Goal: Transaction & Acquisition: Purchase product/service

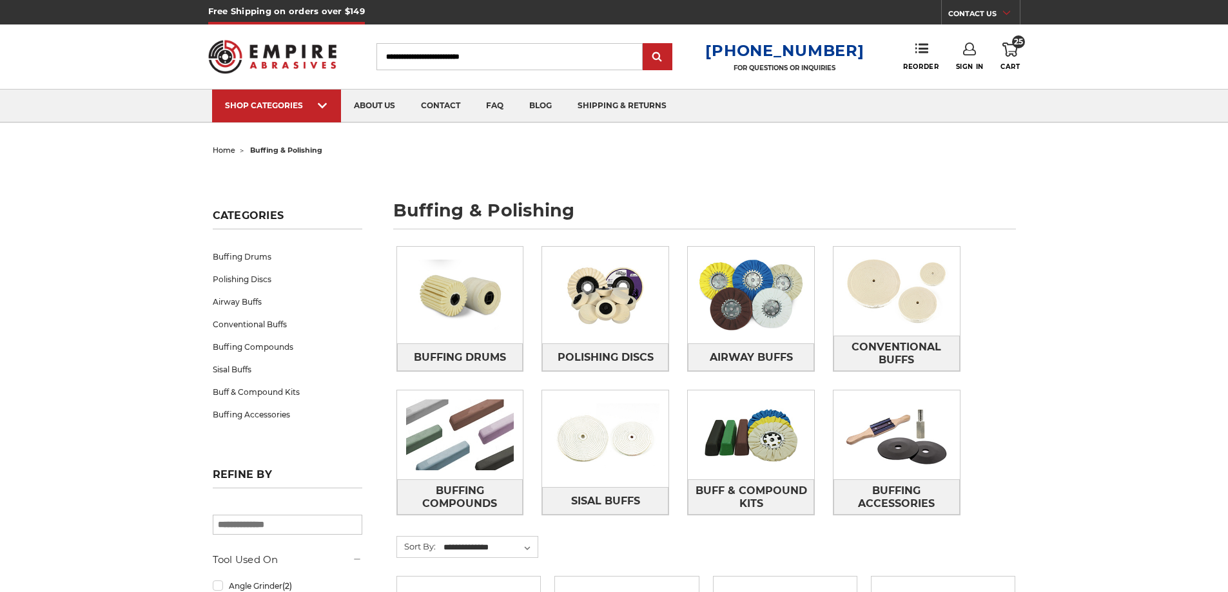
click at [1014, 52] on use at bounding box center [1009, 50] width 15 height 14
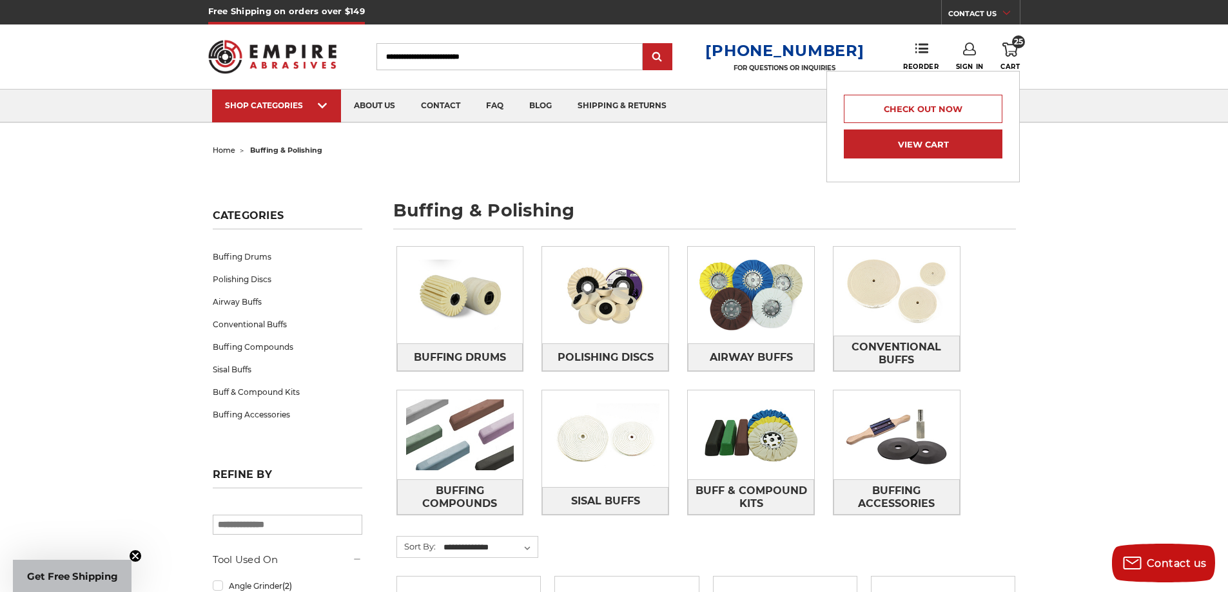
click at [933, 139] on link "View Cart" at bounding box center [923, 144] width 159 height 29
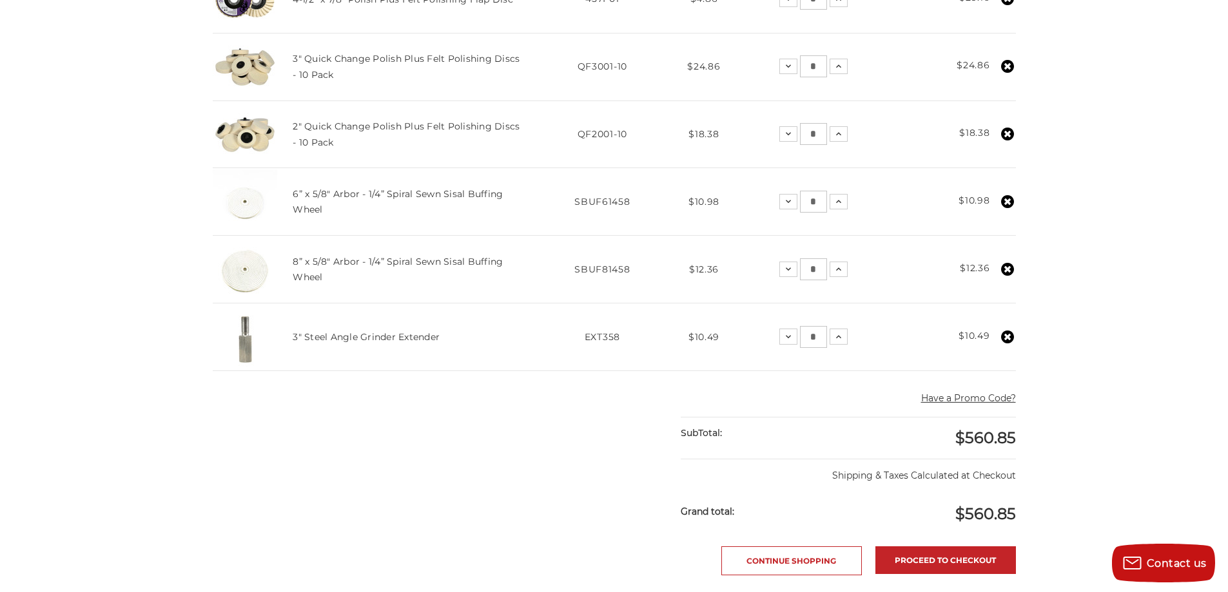
scroll to position [902, 0]
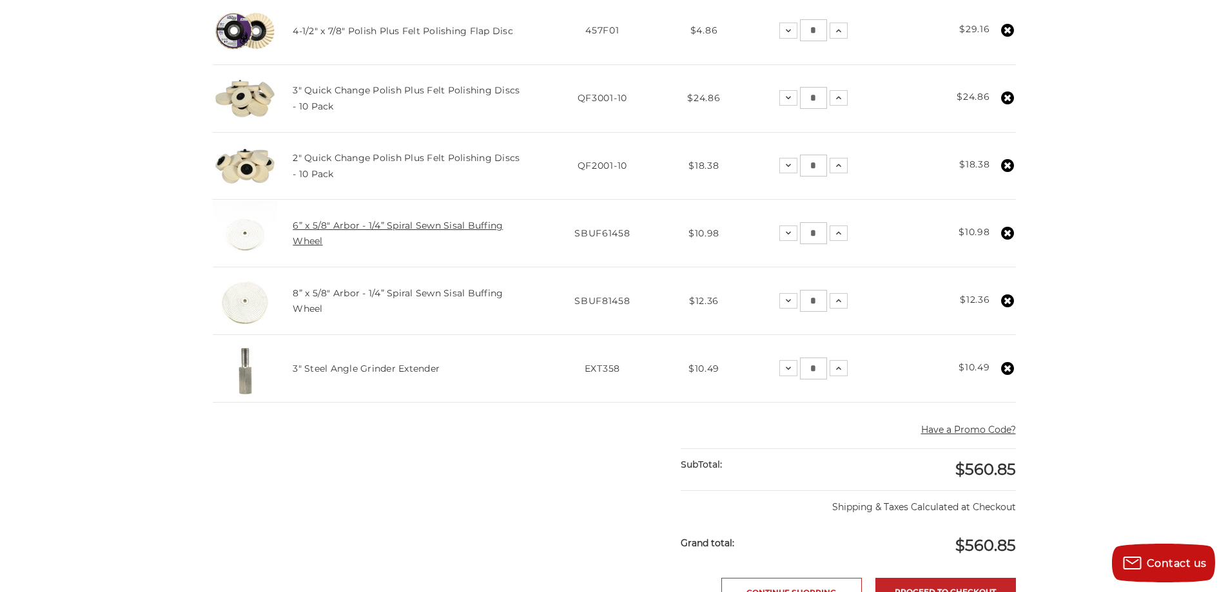
click at [456, 229] on link "6” x 5/8" Arbor - 1/4” Spiral Sewn Sisal Buffing Wheel" at bounding box center [398, 233] width 210 height 27
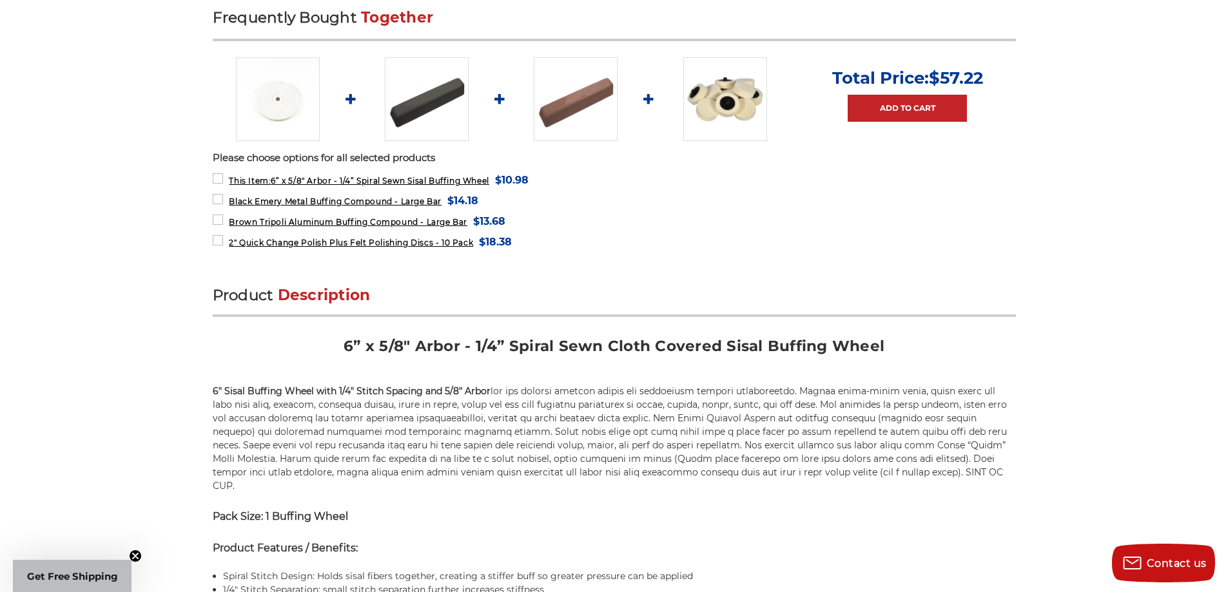
scroll to position [516, 0]
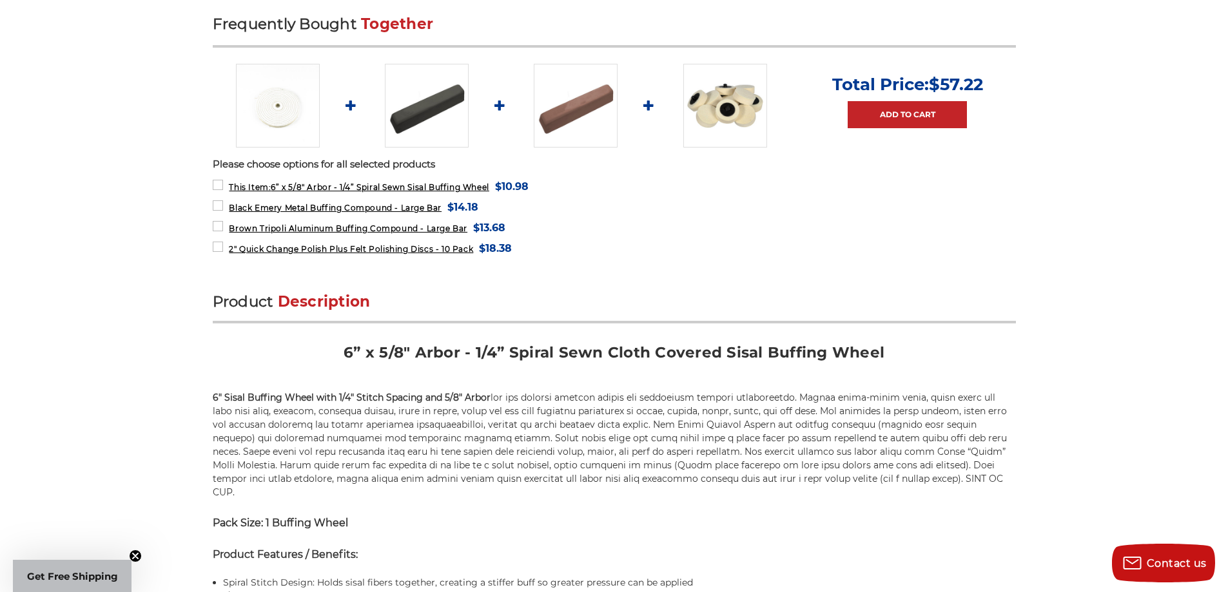
click at [592, 94] on img at bounding box center [576, 106] width 84 height 84
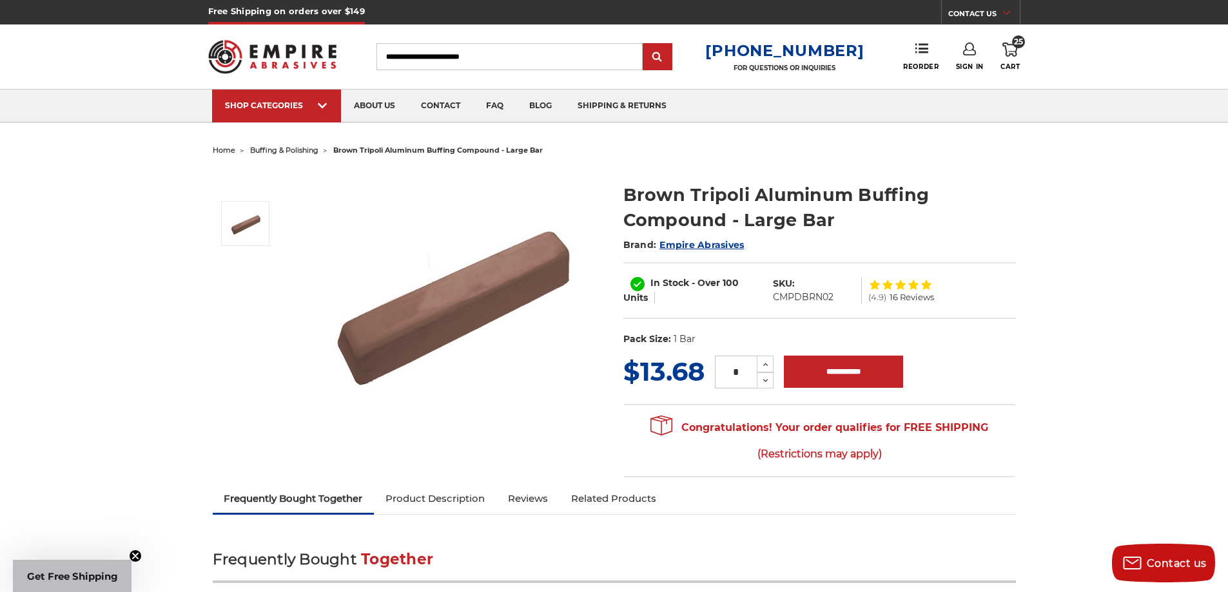
click at [1014, 44] on span "25" at bounding box center [1018, 41] width 13 height 13
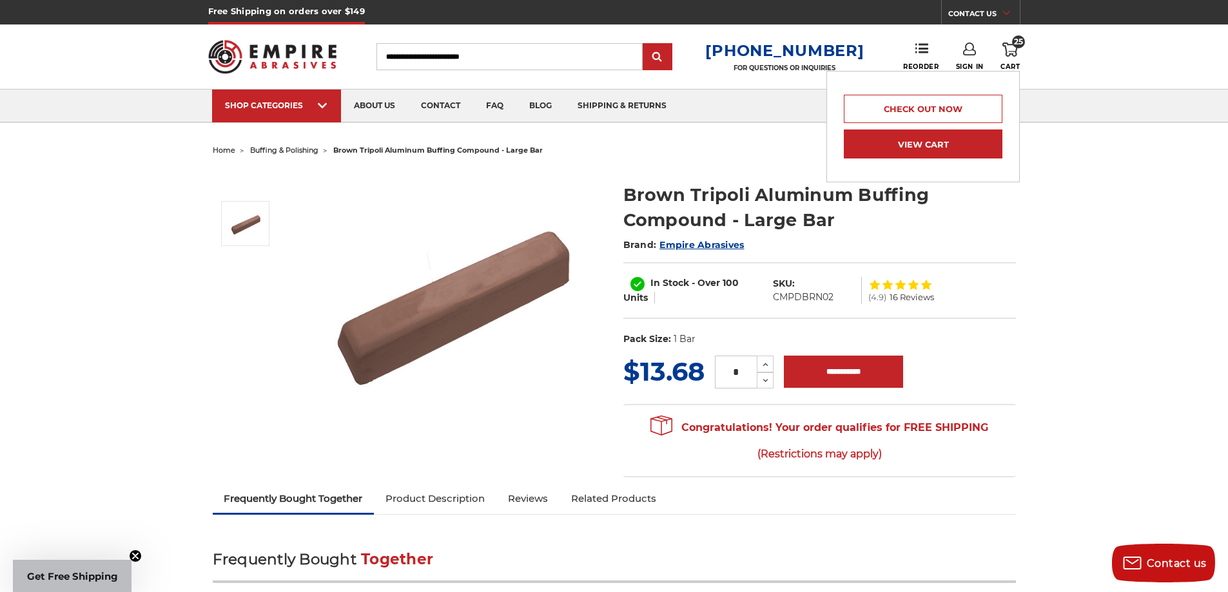
click at [962, 139] on link "View Cart" at bounding box center [923, 144] width 159 height 29
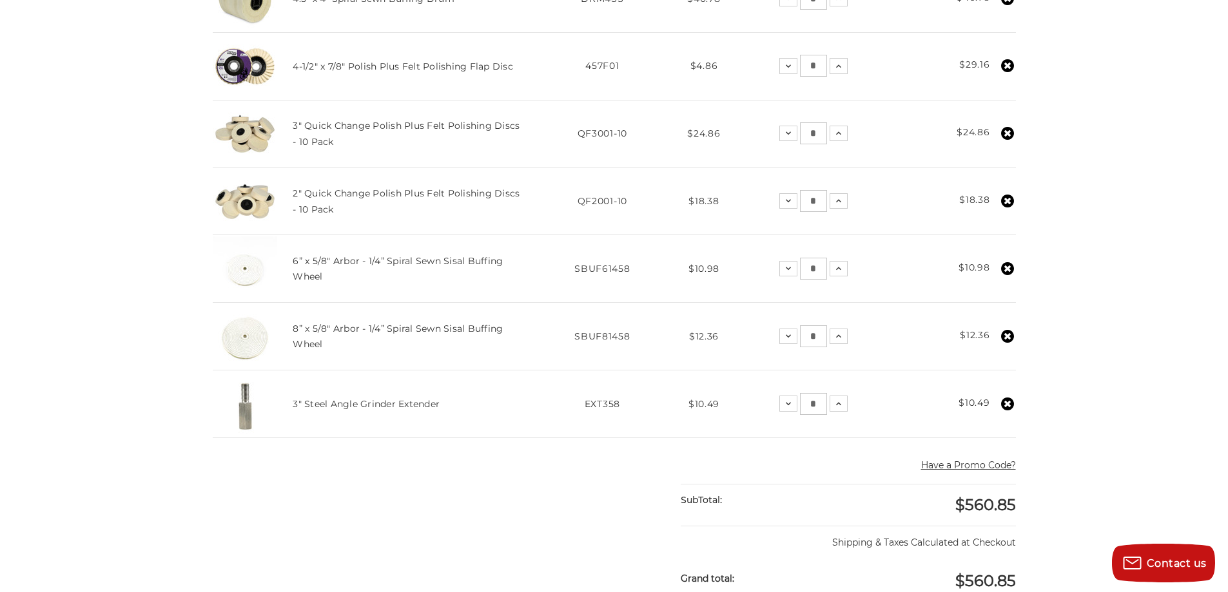
scroll to position [967, 0]
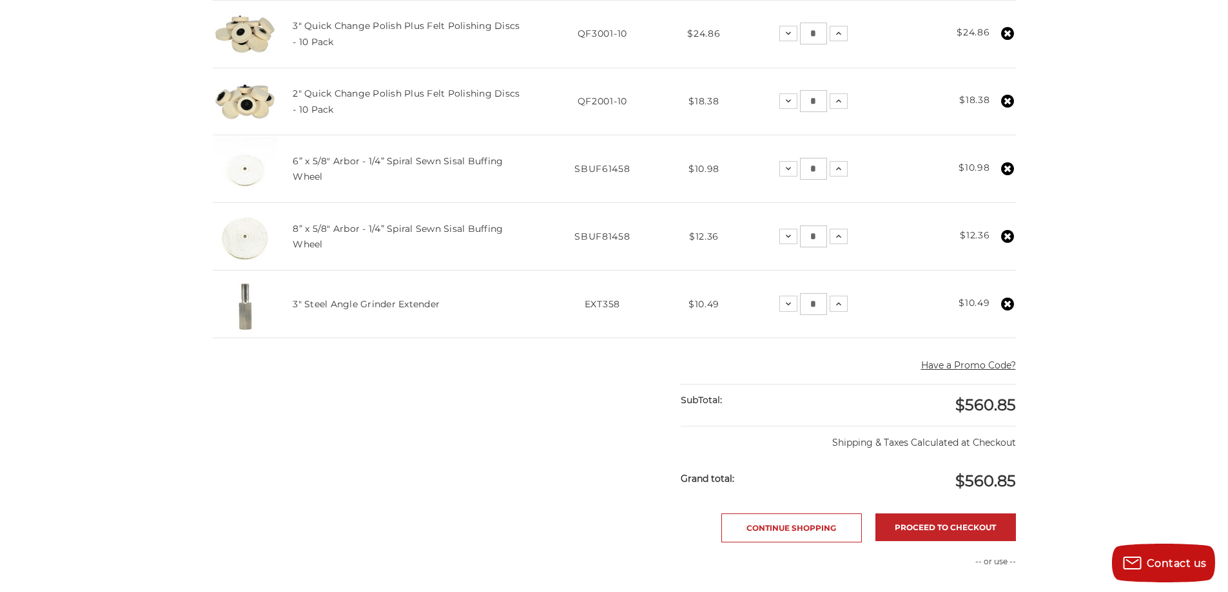
click at [1009, 166] on use at bounding box center [1007, 168] width 13 height 13
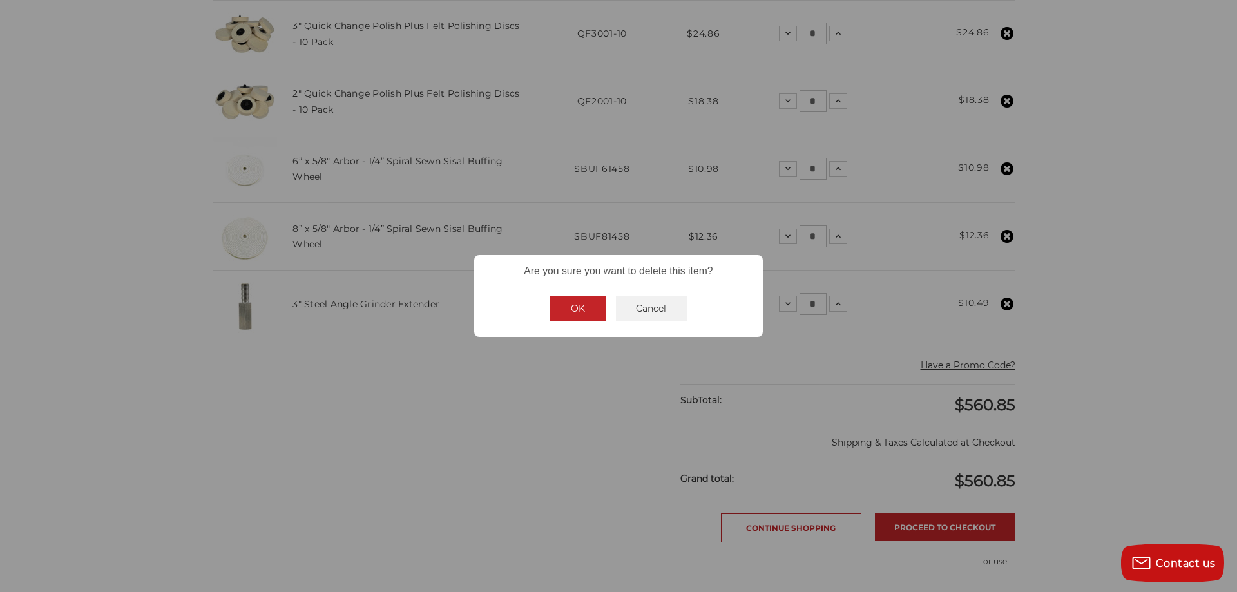
click at [572, 312] on button "OK" at bounding box center [577, 308] width 55 height 24
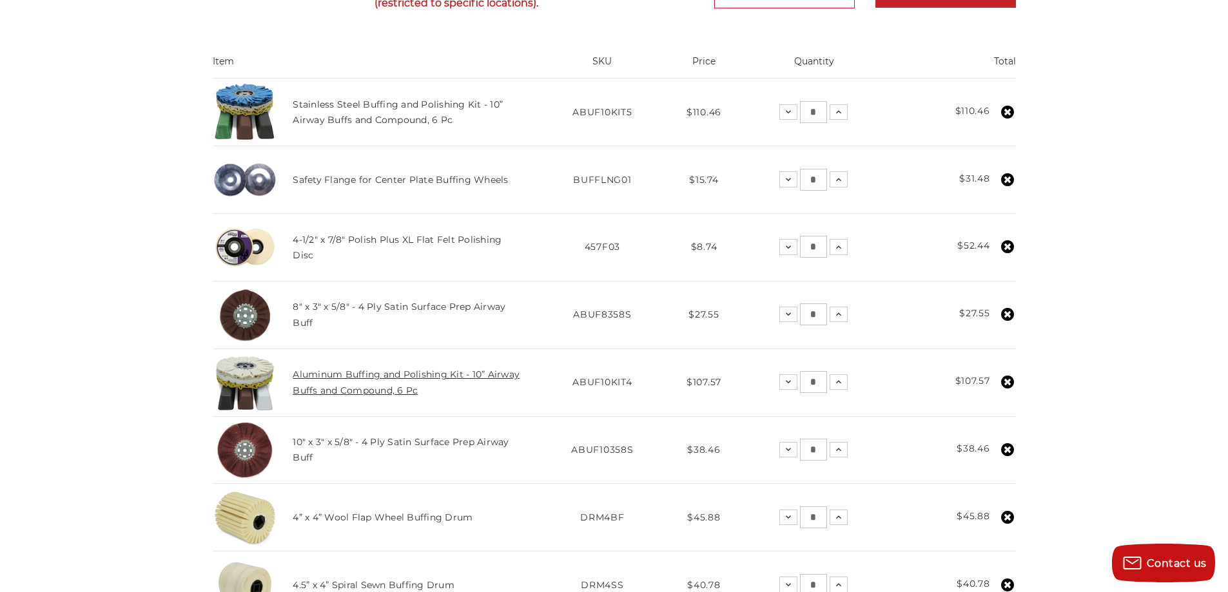
scroll to position [258, 0]
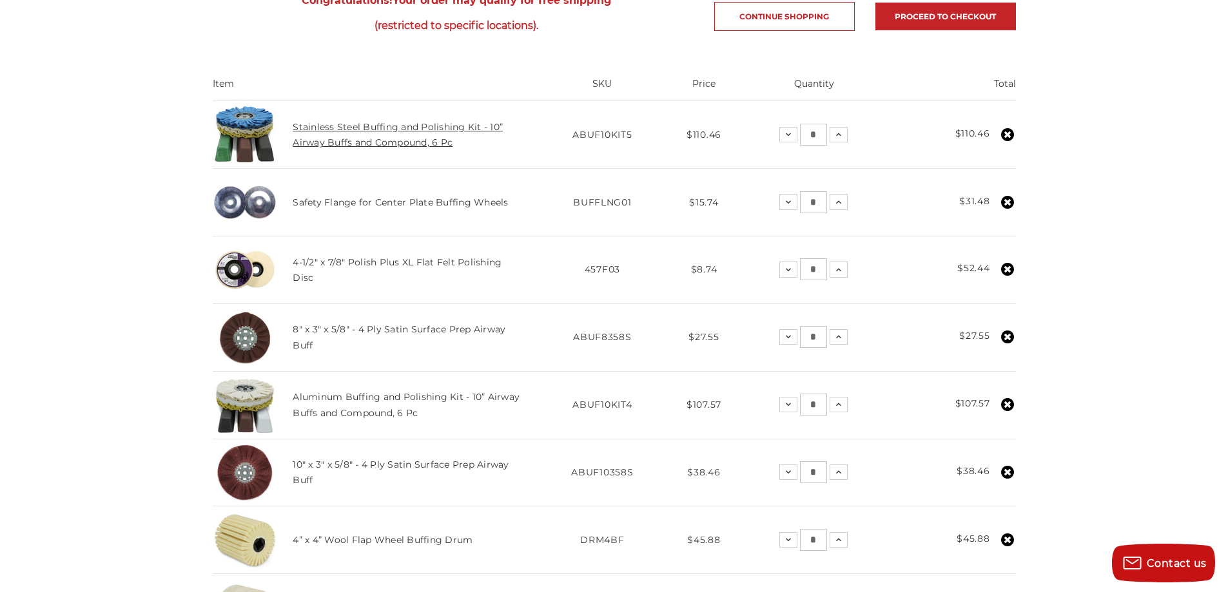
click at [417, 131] on link "Stainless Steel Buffing and Polishing Kit - 10” Airway Buffs and Compound, 6 Pc" at bounding box center [398, 134] width 210 height 27
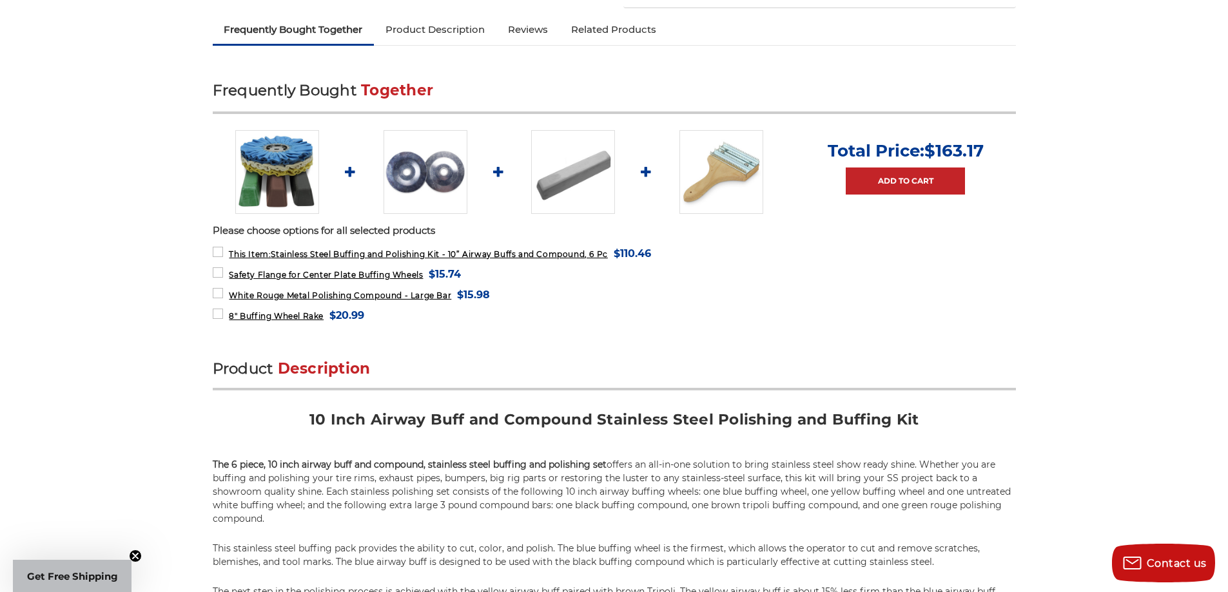
scroll to position [322, 0]
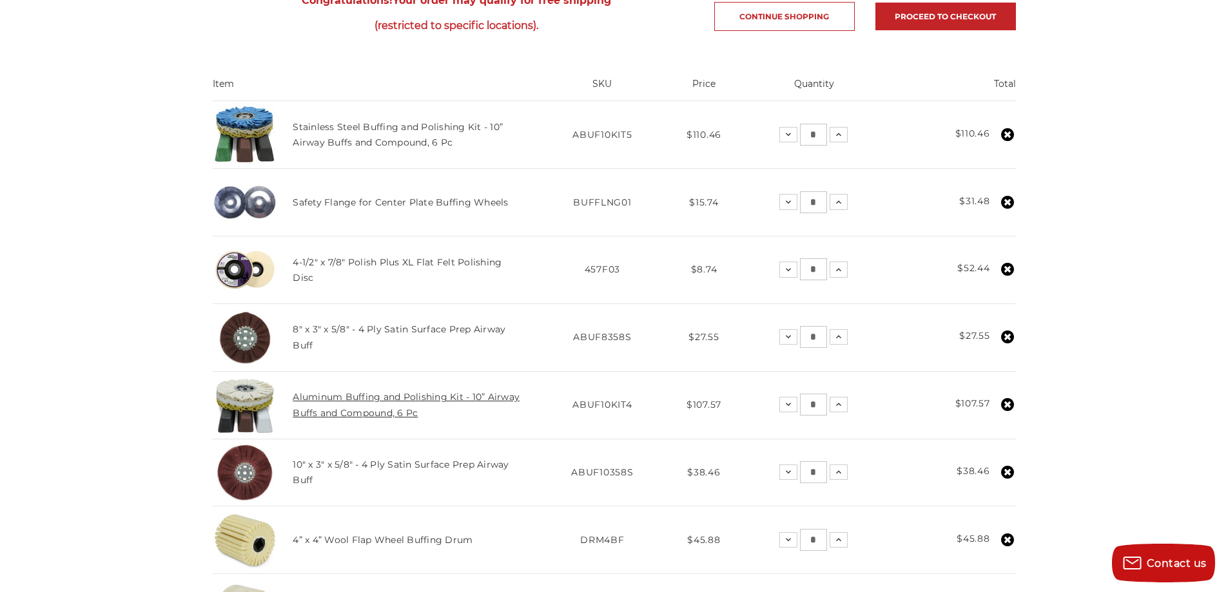
click at [383, 398] on link "Aluminum Buffing and Polishing Kit - 10” Airway Buffs and Compound, 6 Pc" at bounding box center [406, 404] width 227 height 27
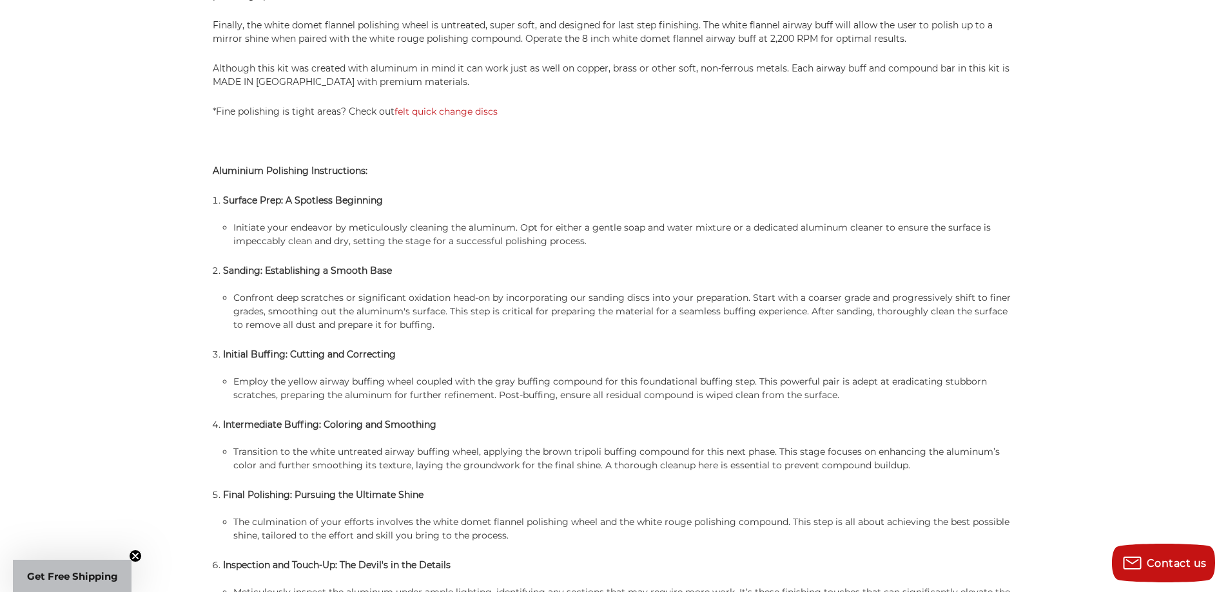
scroll to position [1096, 0]
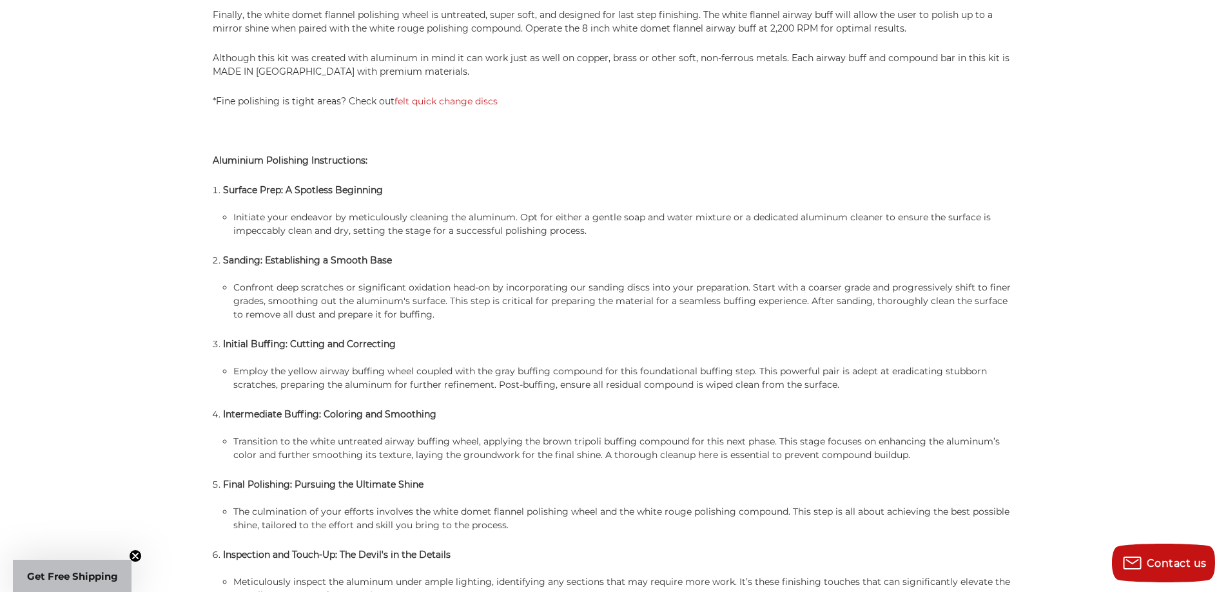
click at [1128, 191] on div "home buffing & polishing aluminum buffing and polishing kit - 10” airway buffs …" at bounding box center [614, 286] width 1228 height 2481
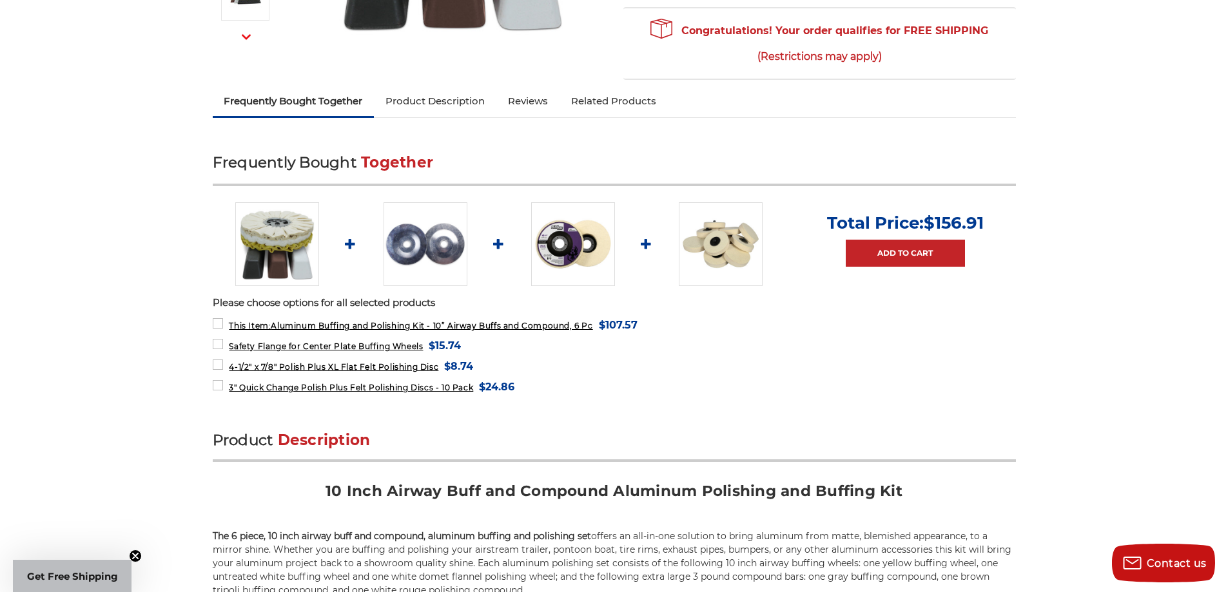
scroll to position [0, 0]
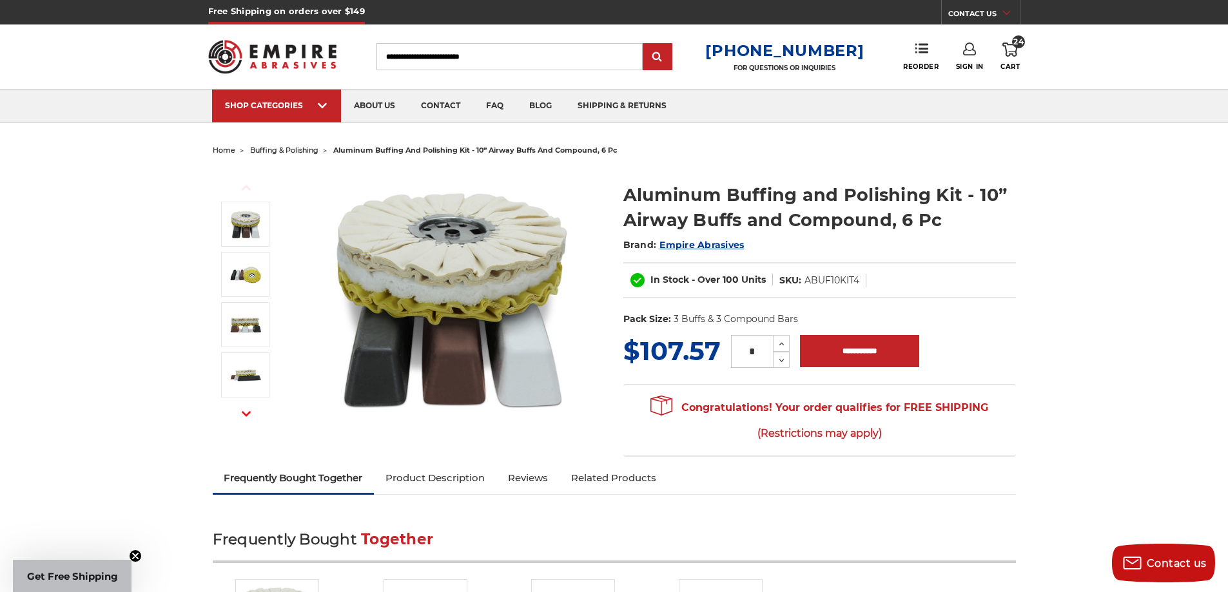
click at [1009, 48] on icon at bounding box center [1009, 50] width 15 height 14
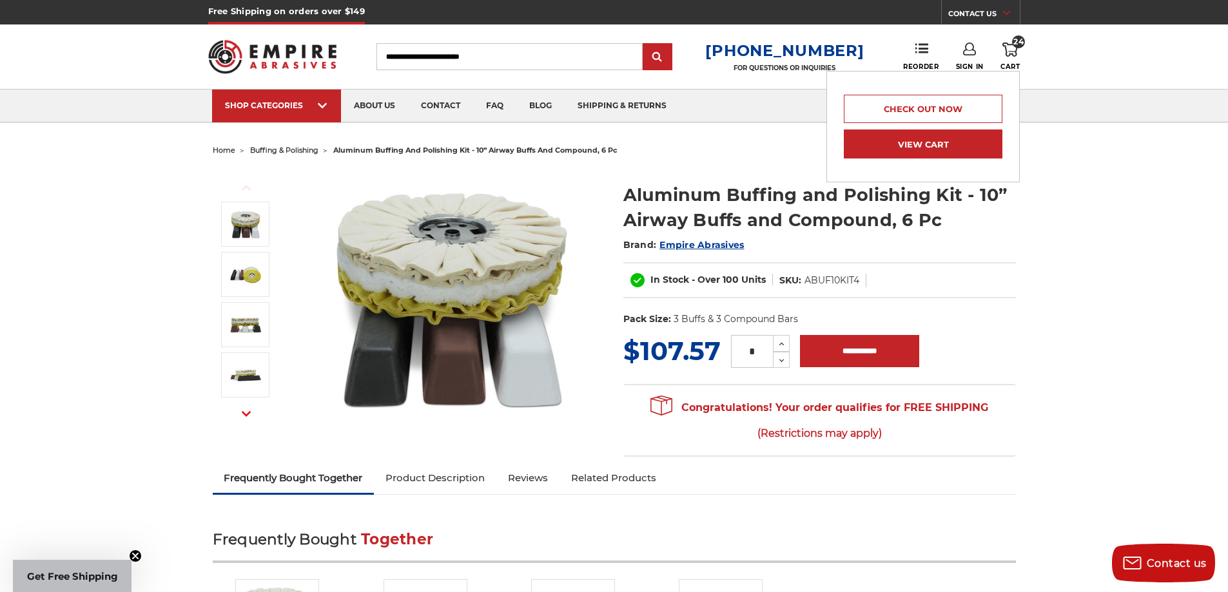
click at [964, 148] on link "View Cart" at bounding box center [923, 144] width 159 height 29
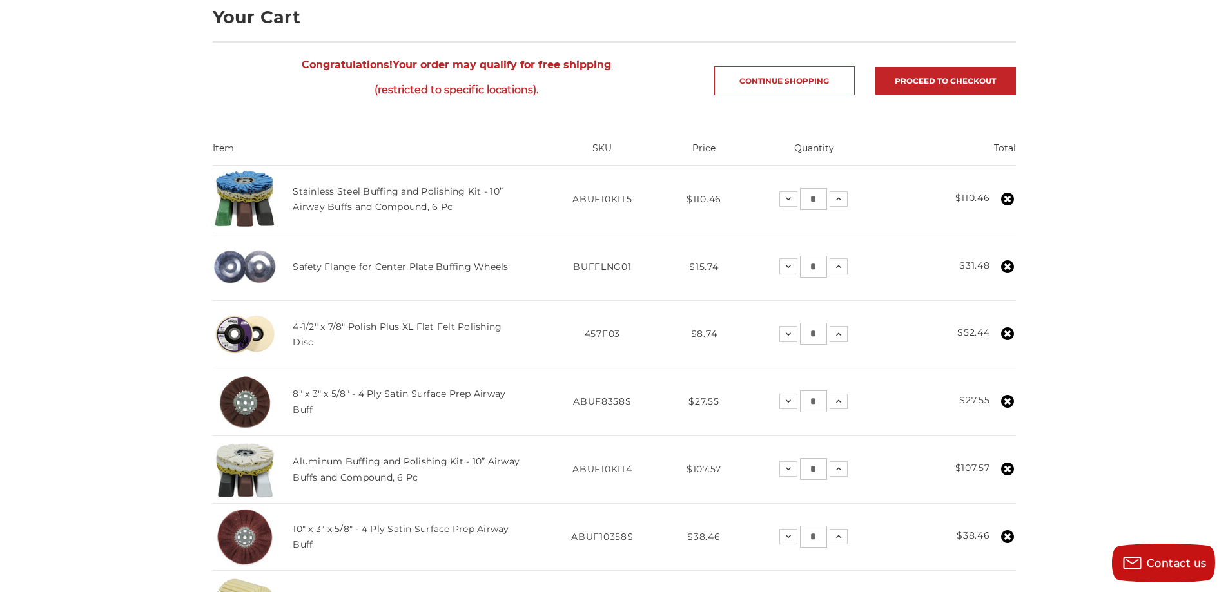
click at [1008, 197] on icon at bounding box center [1007, 199] width 13 height 13
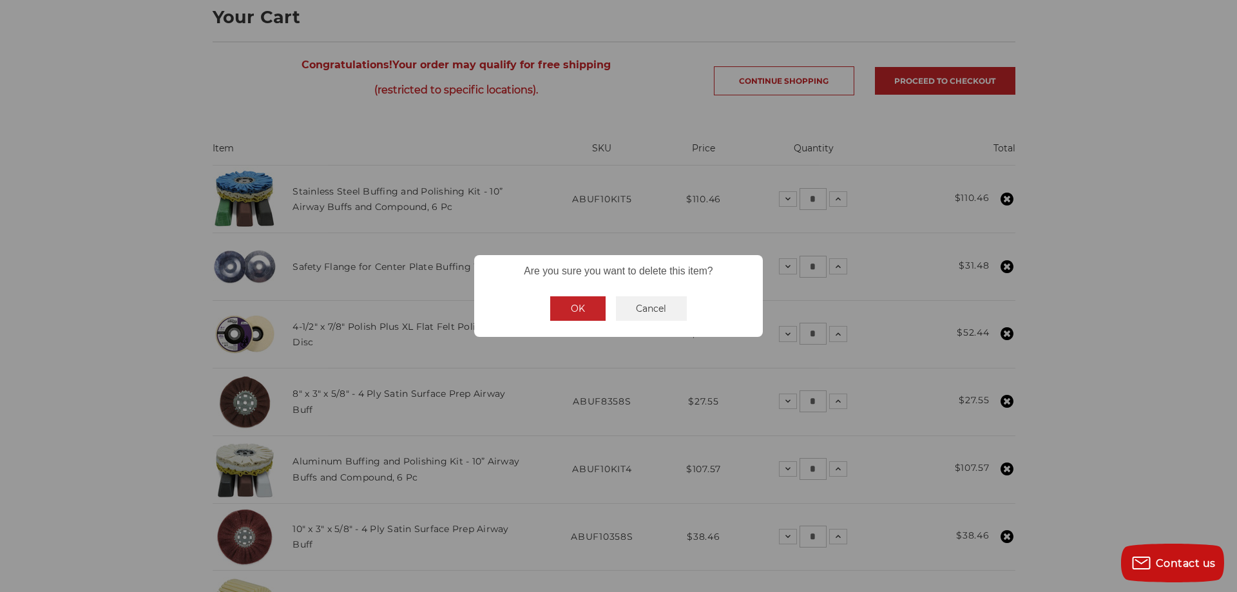
click at [581, 305] on button "OK" at bounding box center [577, 308] width 55 height 24
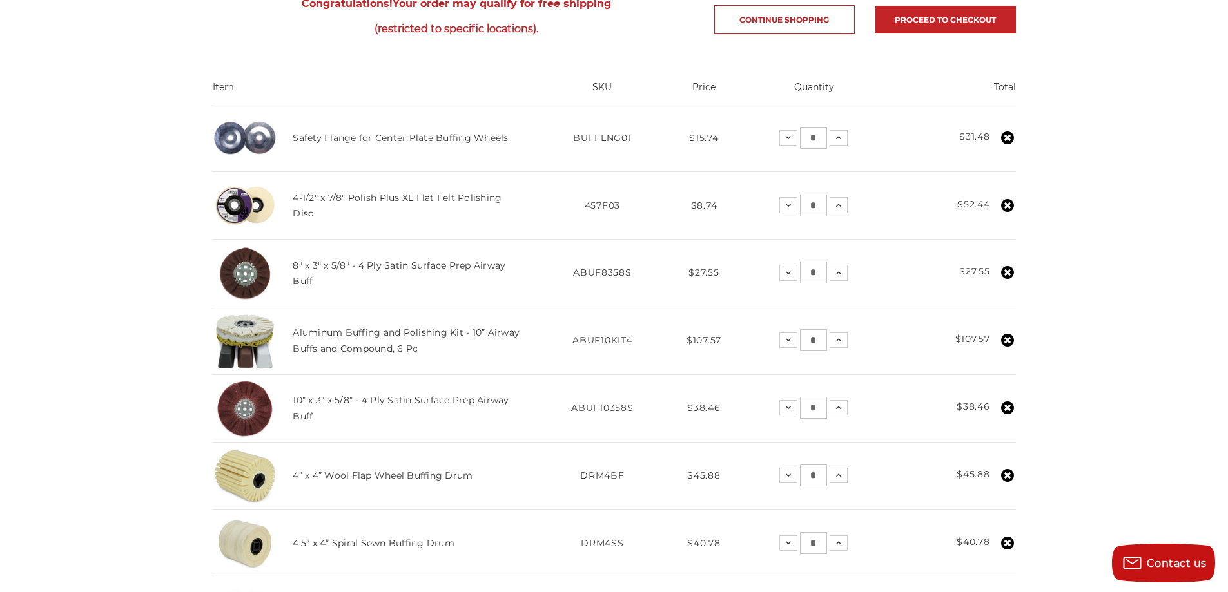
scroll to position [387, 0]
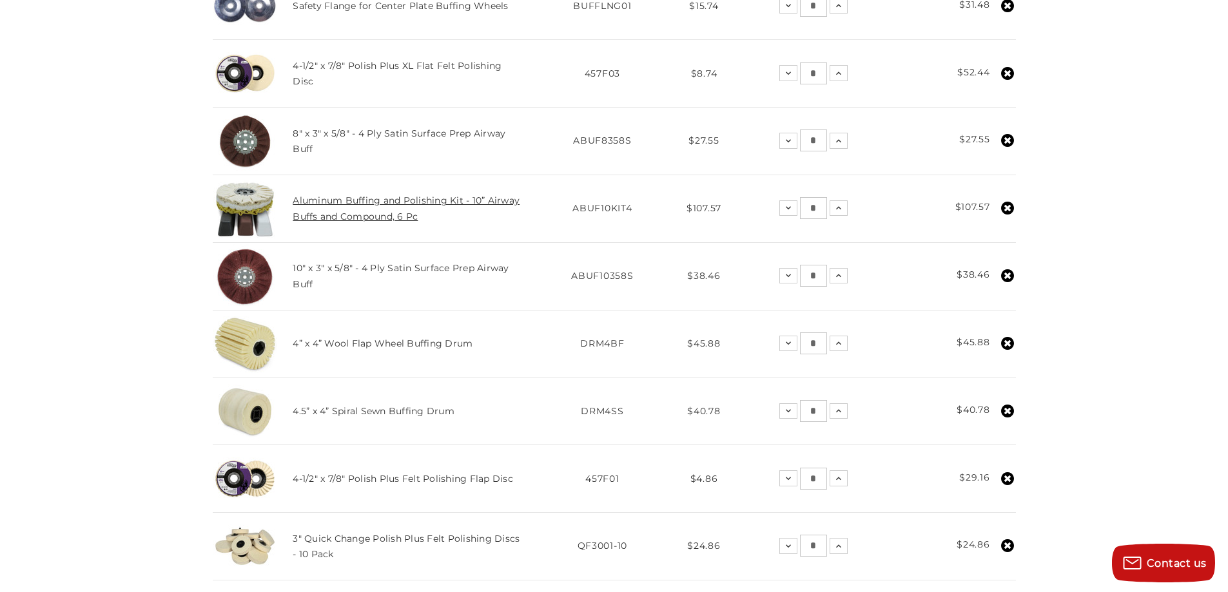
click at [346, 204] on link "Aluminum Buffing and Polishing Kit - 10” Airway Buffs and Compound, 6 Pc" at bounding box center [406, 208] width 227 height 27
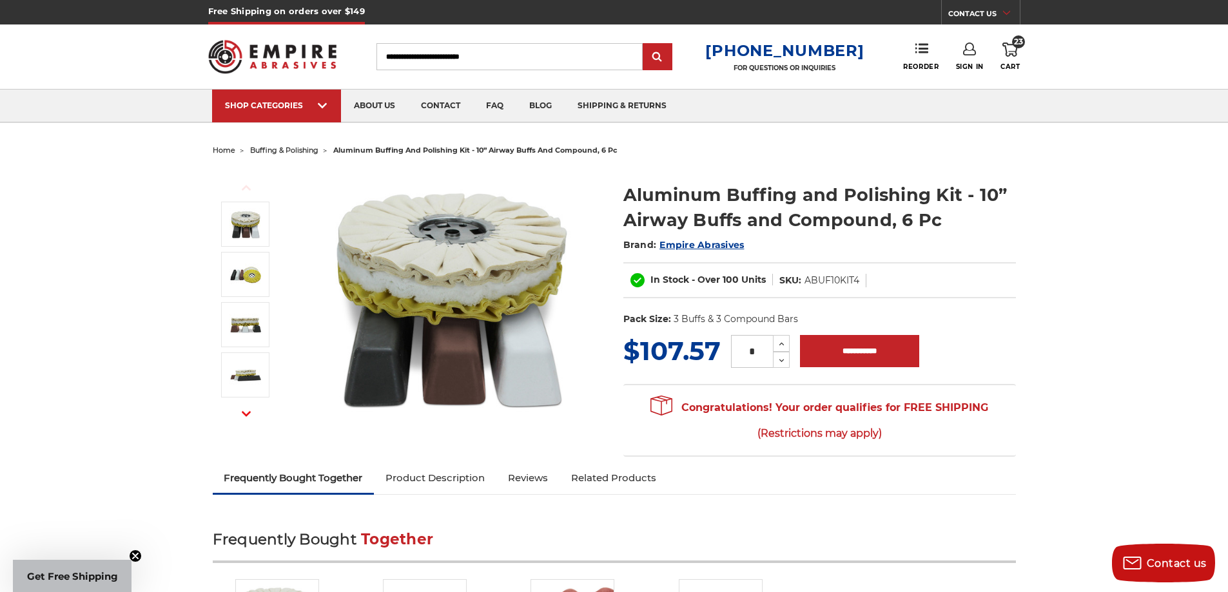
click at [1011, 52] on icon at bounding box center [1009, 50] width 15 height 14
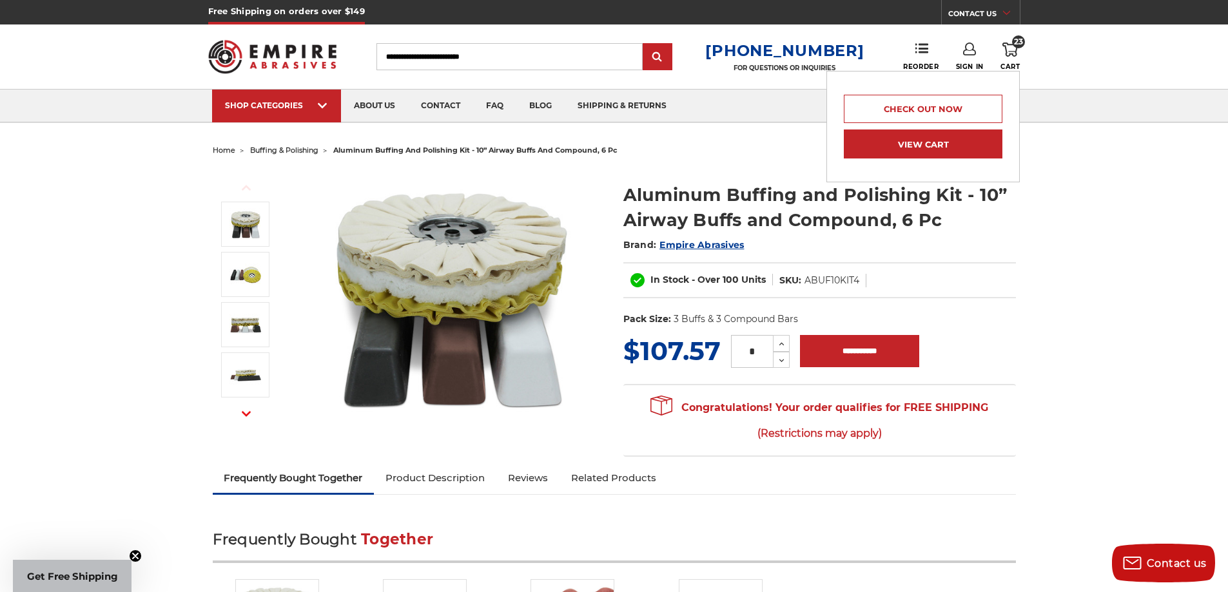
click at [959, 145] on link "View Cart" at bounding box center [923, 144] width 159 height 29
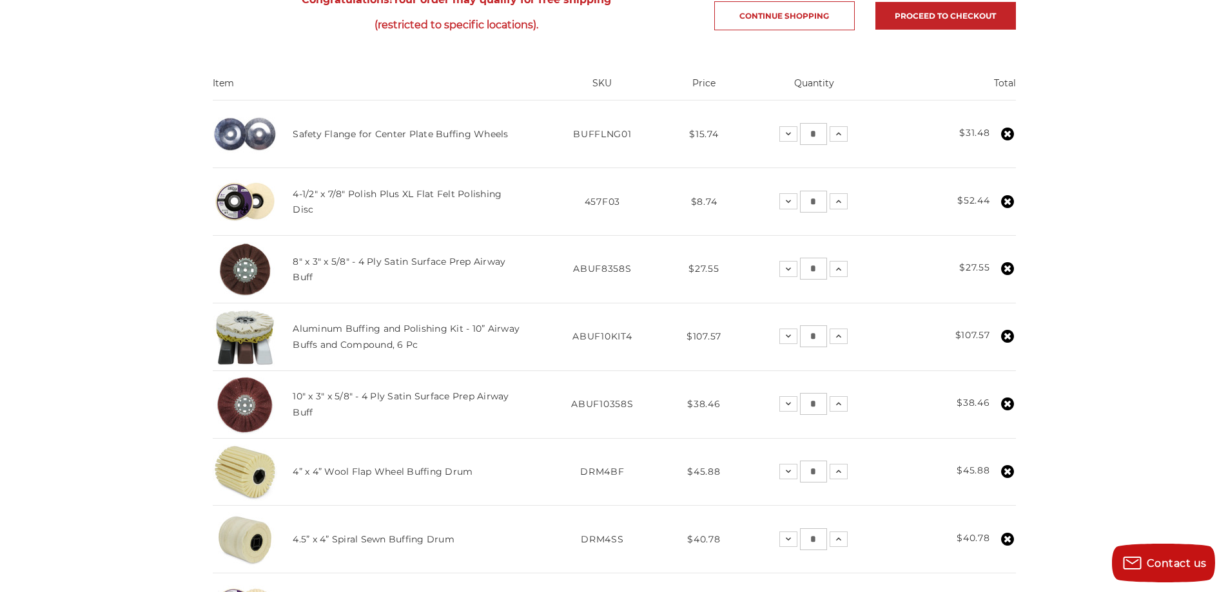
scroll to position [258, 0]
click at [1009, 337] on use at bounding box center [1007, 337] width 13 height 13
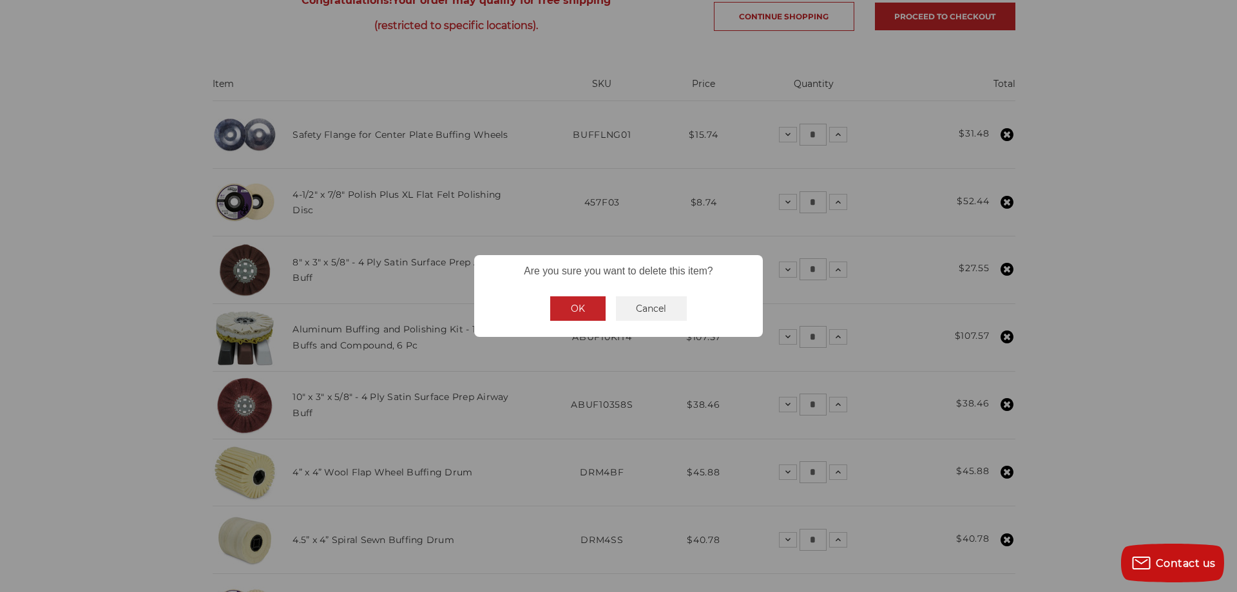
click at [592, 316] on button "OK" at bounding box center [577, 308] width 55 height 24
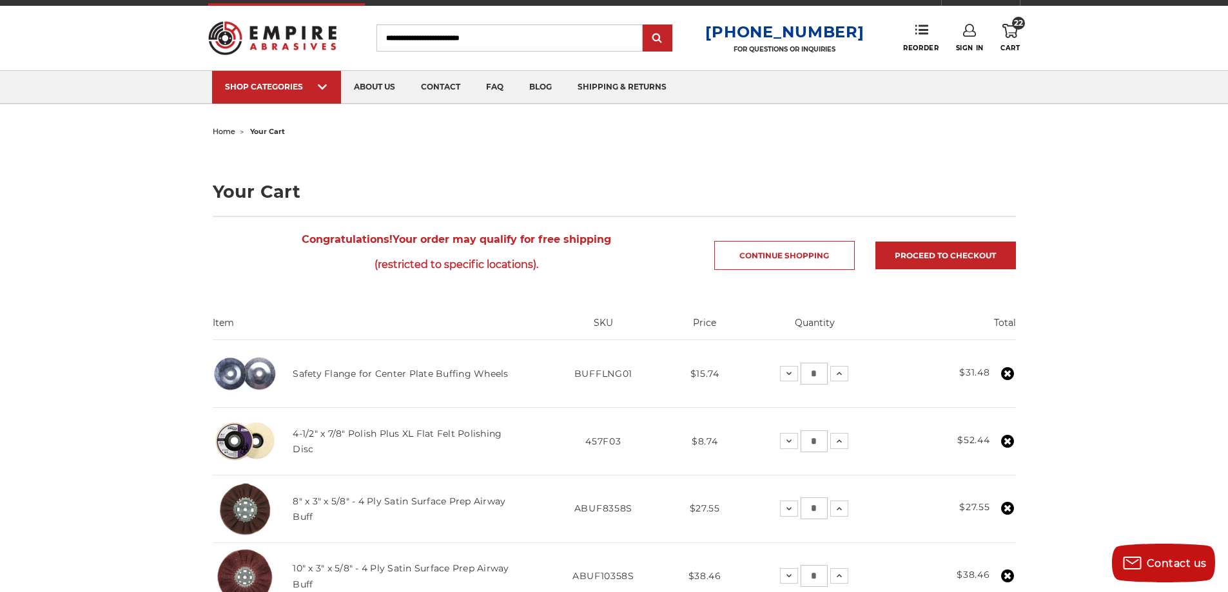
scroll to position [0, 0]
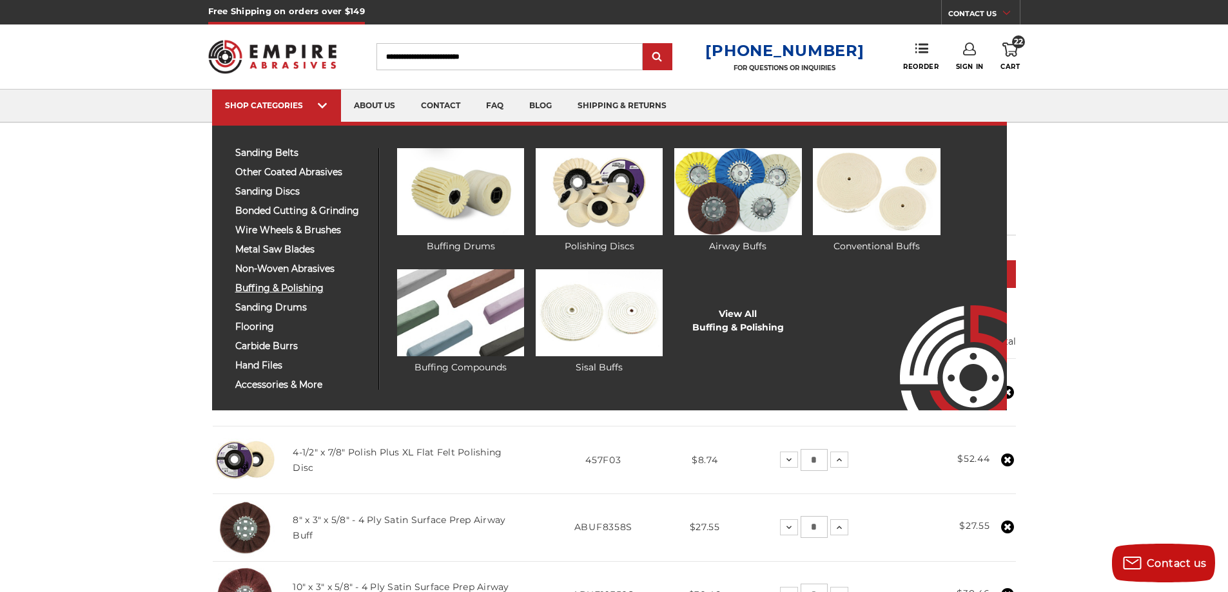
click at [295, 284] on span "buffing & polishing" at bounding box center [301, 289] width 133 height 10
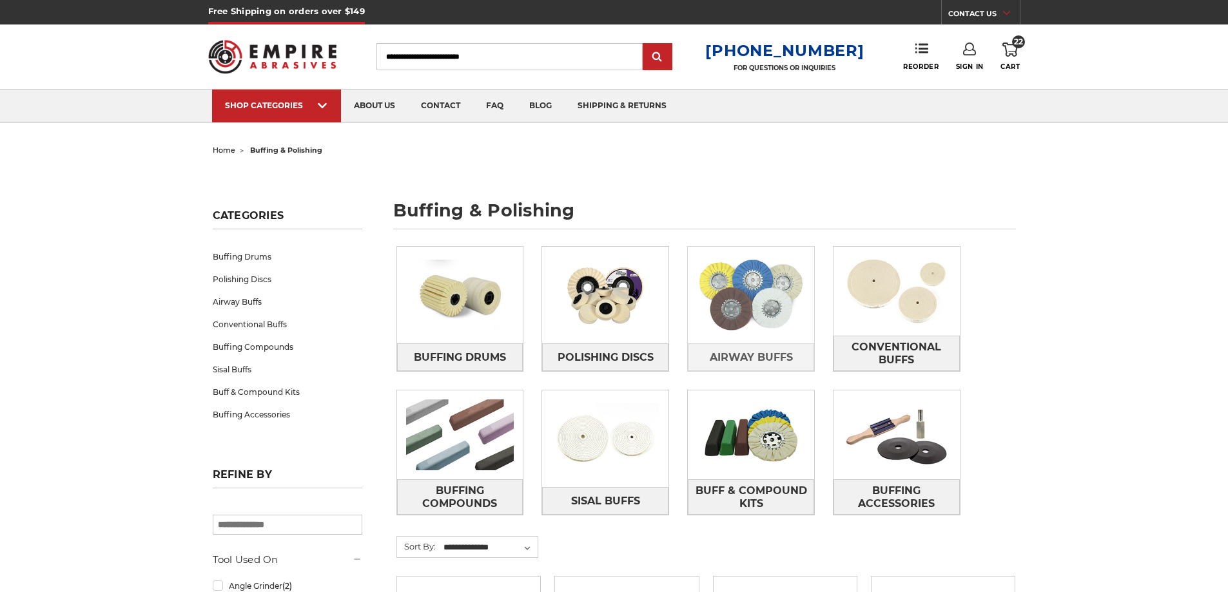
click at [788, 291] on img at bounding box center [751, 295] width 126 height 89
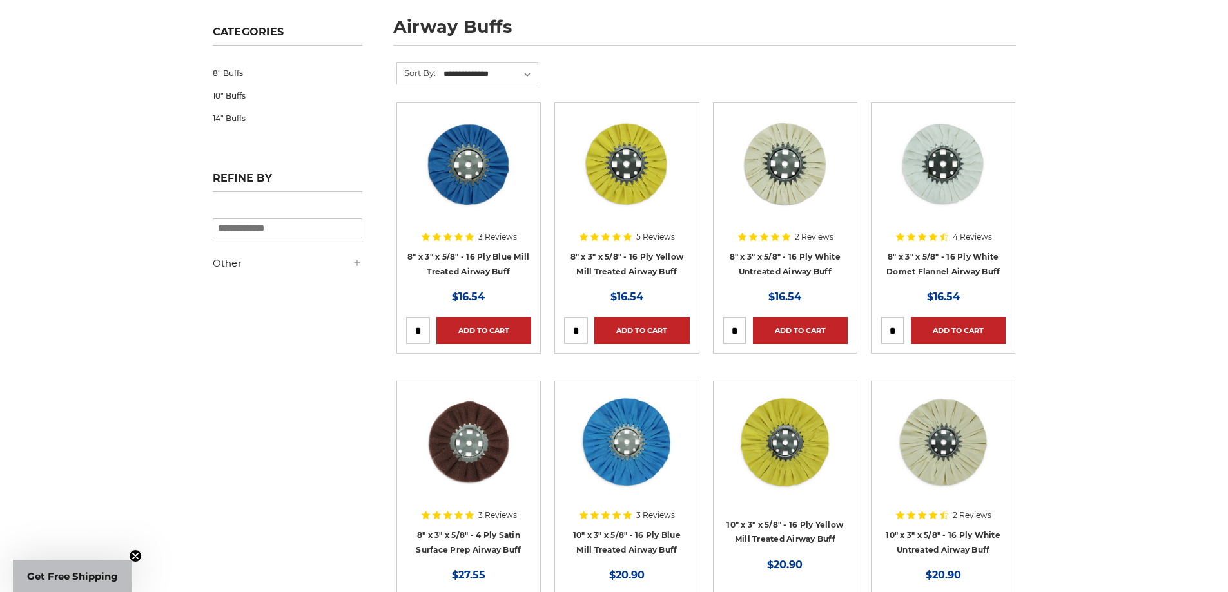
scroll to position [258, 0]
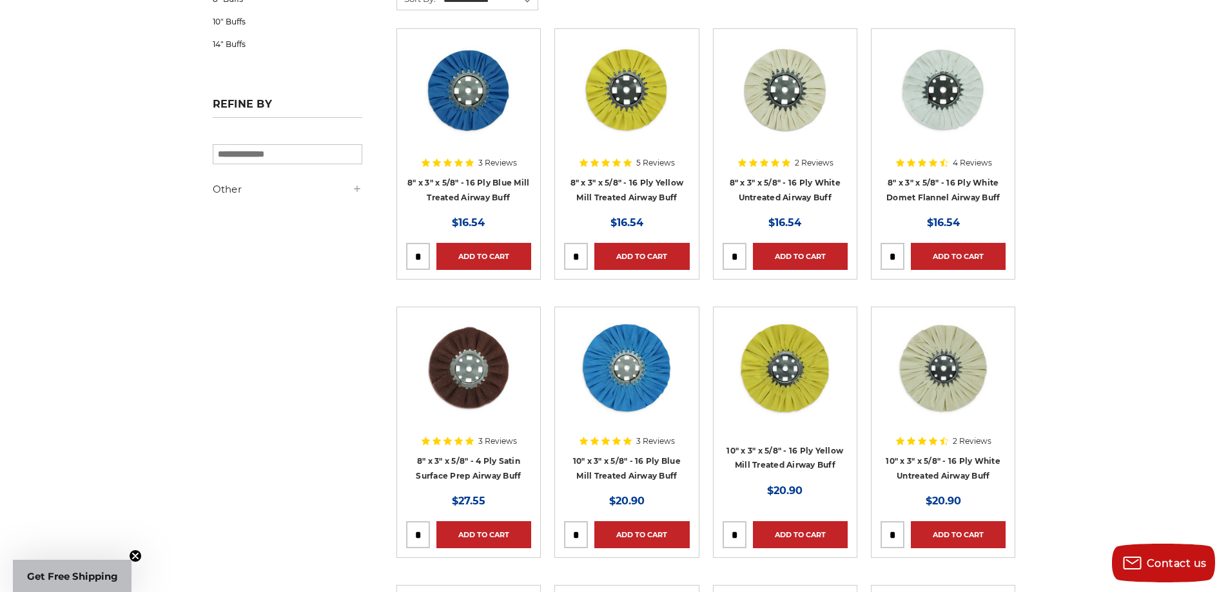
drag, startPoint x: 692, startPoint y: 329, endPoint x: 647, endPoint y: 298, distance: 55.1
click at [647, 297] on li "5 Reviews 8" x 3" x 5/8" - 16 Ply Yellow Mill Treated Airway Buff MSRP: Was: No…" at bounding box center [627, 167] width 158 height 278
click at [638, 258] on link "Add to Cart" at bounding box center [641, 256] width 95 height 27
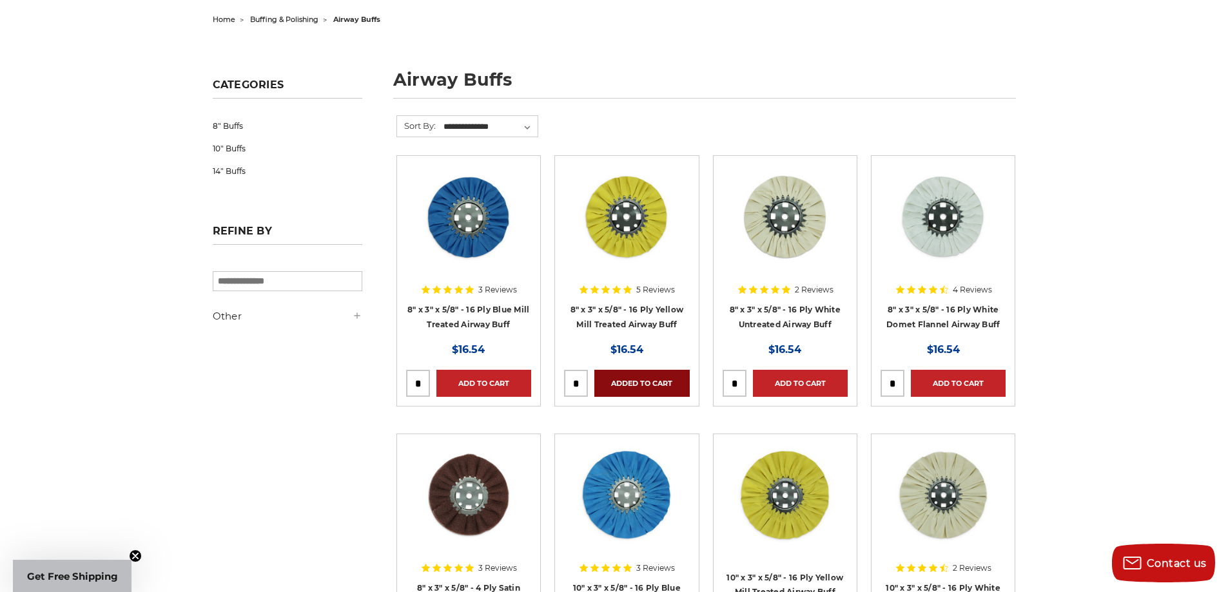
scroll to position [0, 0]
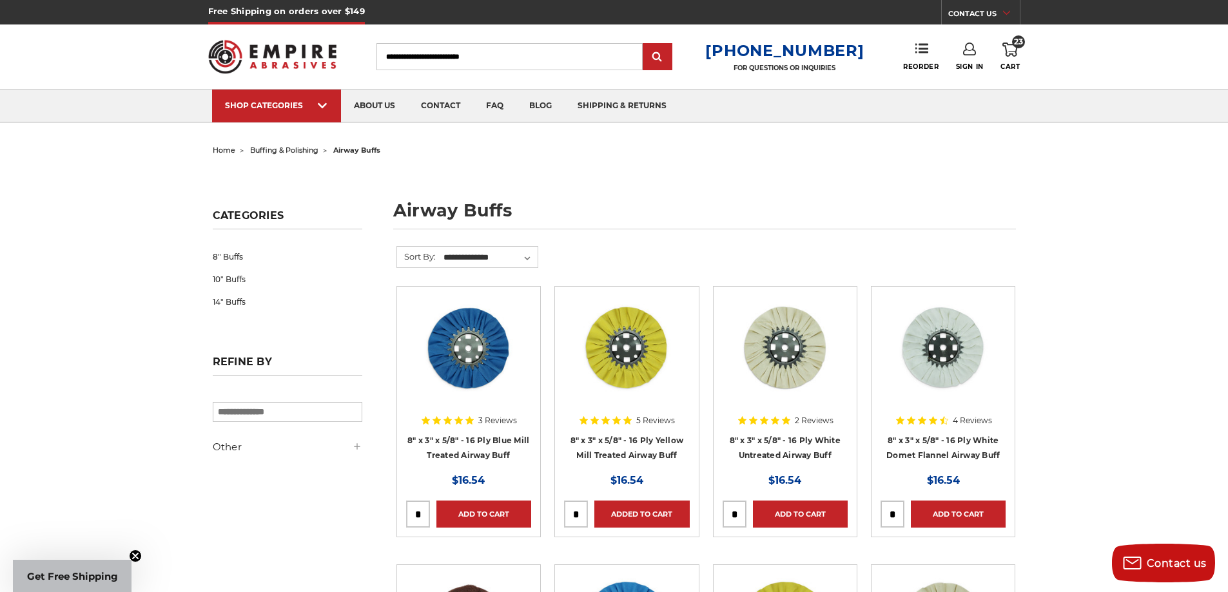
click at [1010, 56] on icon at bounding box center [1009, 50] width 15 height 14
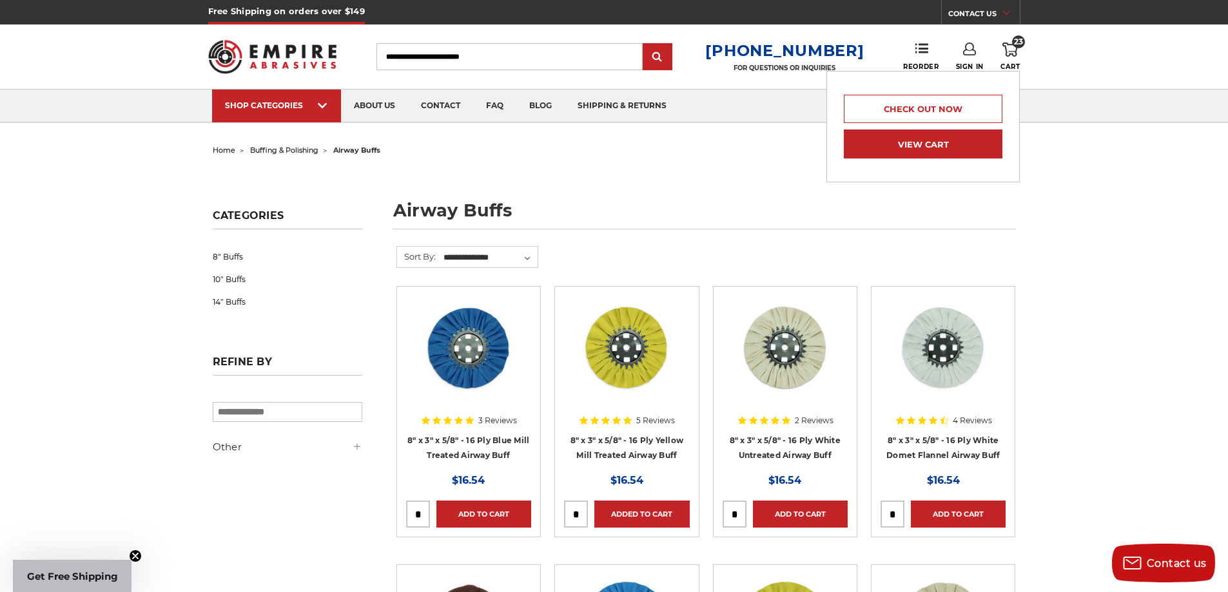
click at [938, 147] on link "View Cart" at bounding box center [923, 144] width 159 height 29
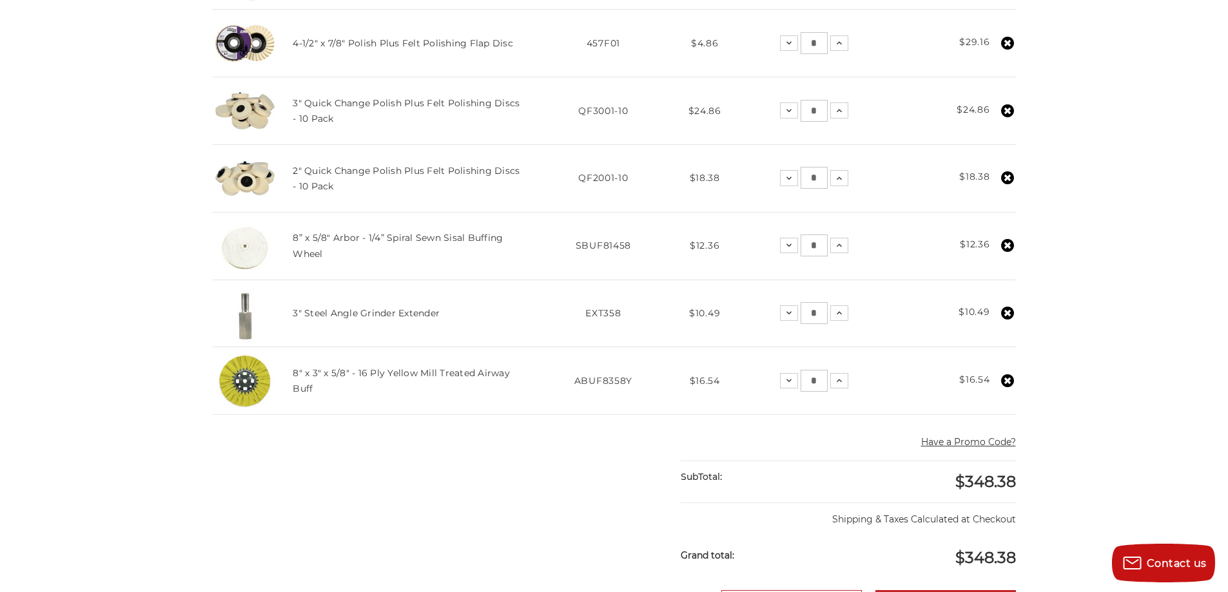
scroll to position [967, 0]
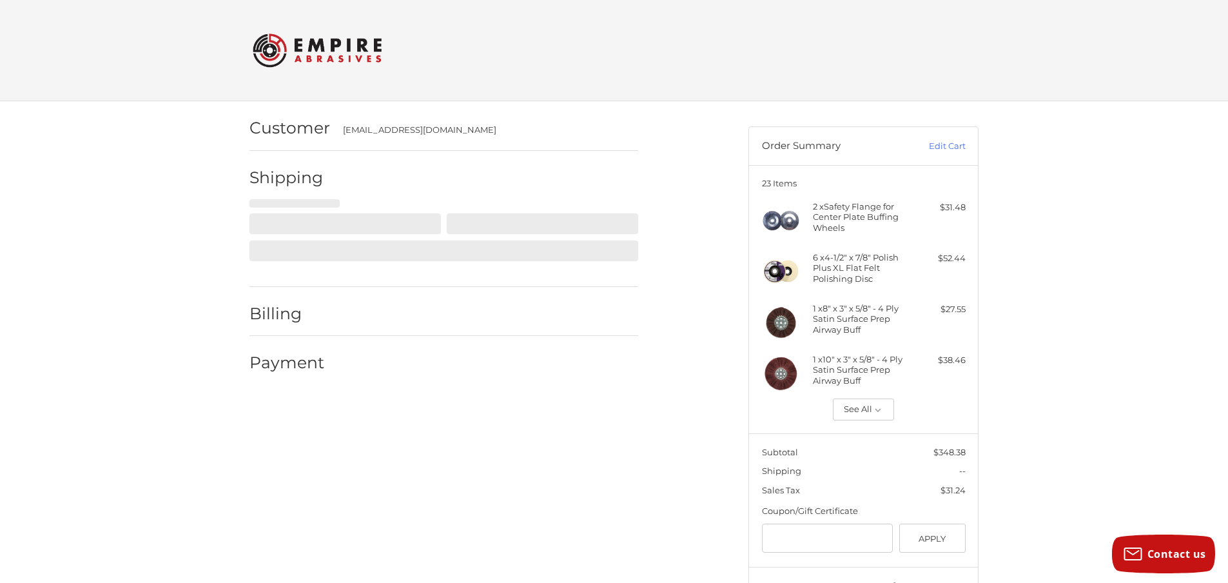
select select "**"
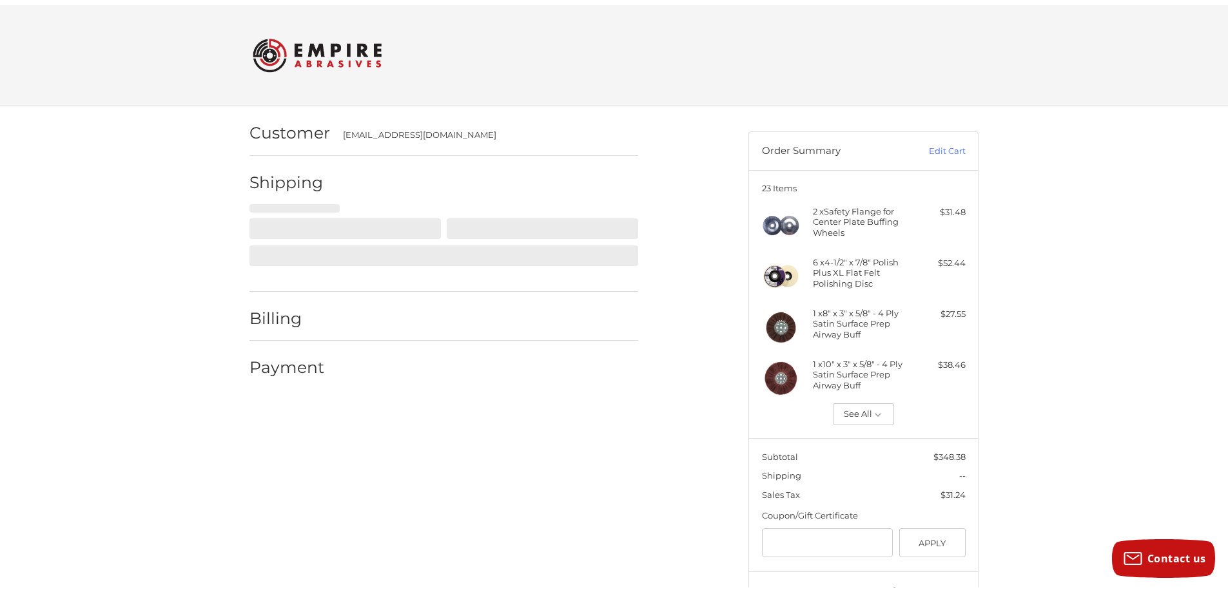
scroll to position [32, 0]
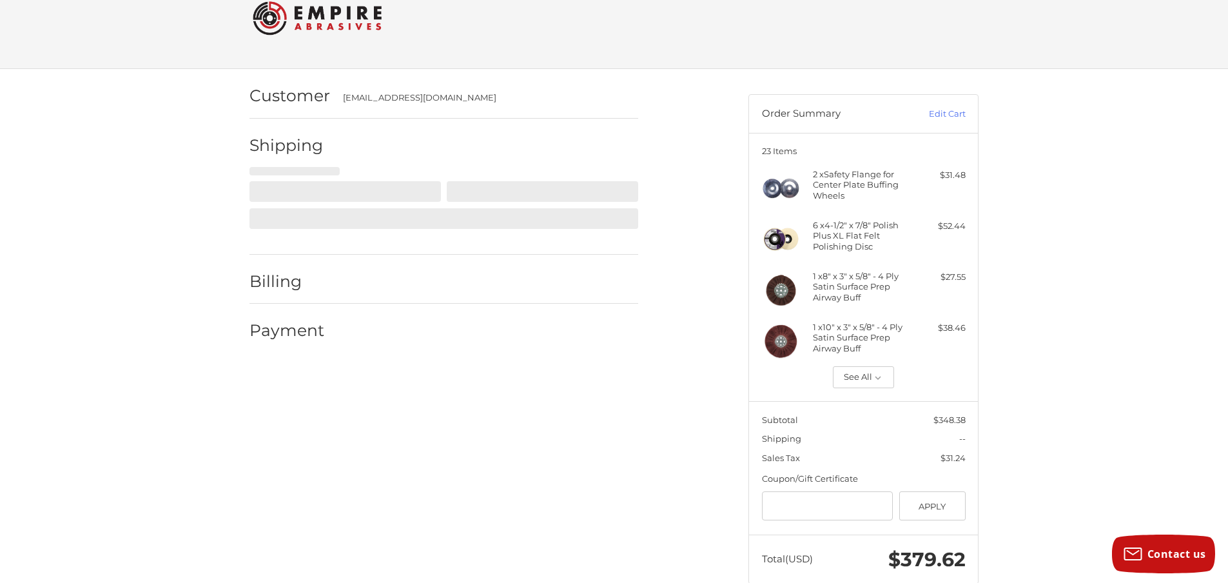
select select "**"
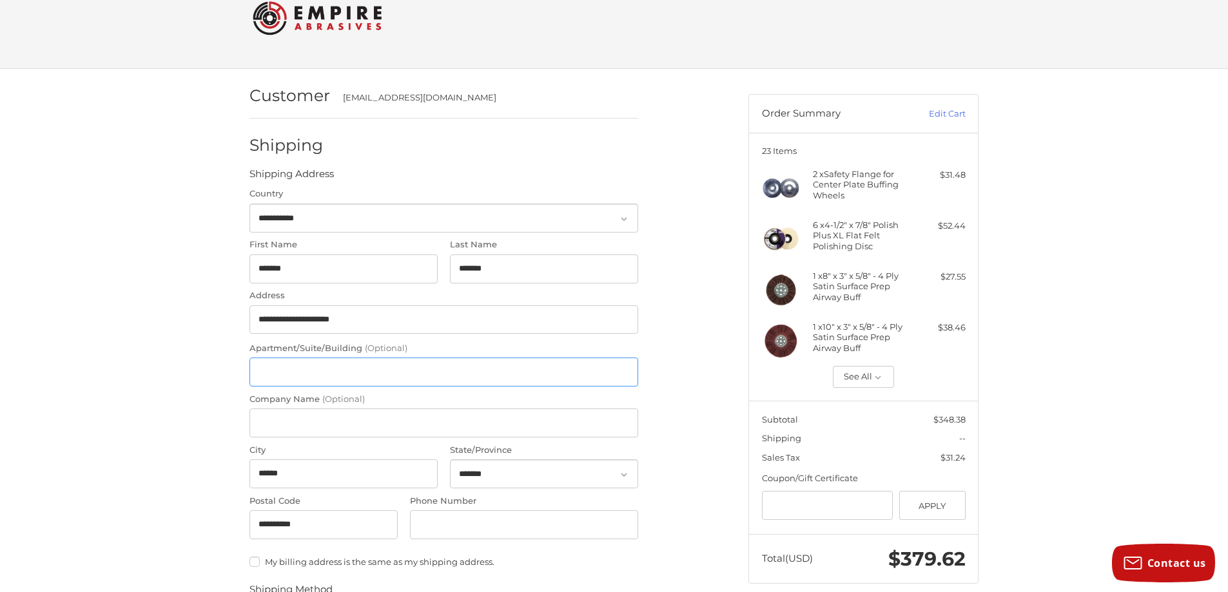
click at [362, 371] on input "Apartment/Suite/Building (Optional)" at bounding box center [443, 372] width 389 height 29
type input "*******"
type input "**********"
click at [380, 318] on input "**********" at bounding box center [443, 319] width 389 height 29
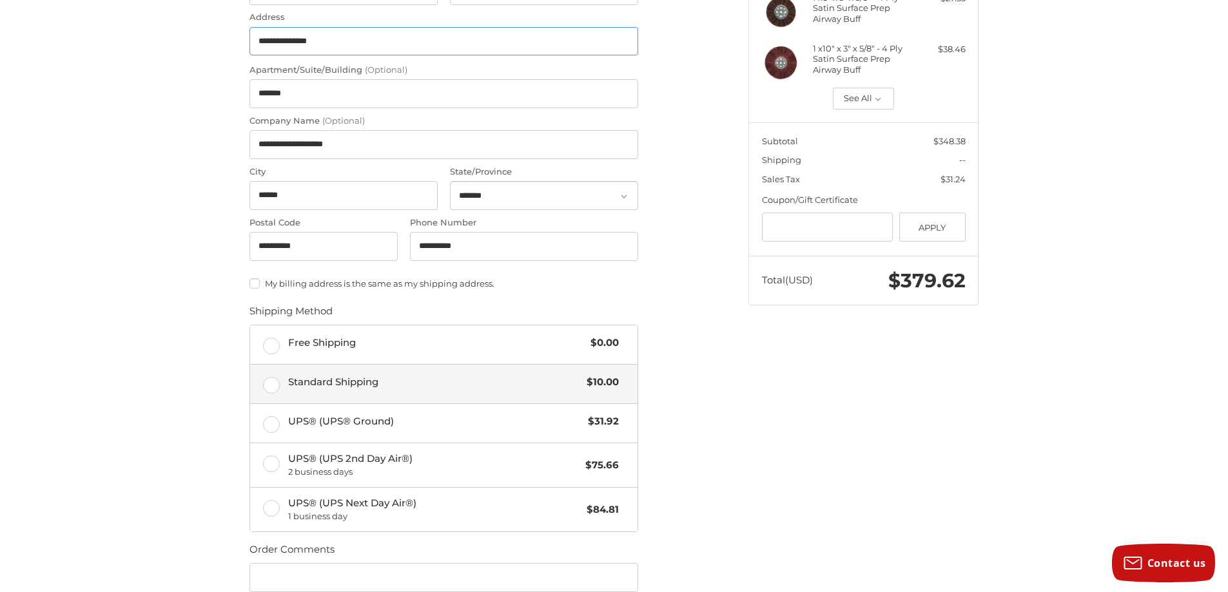
scroll to position [322, 0]
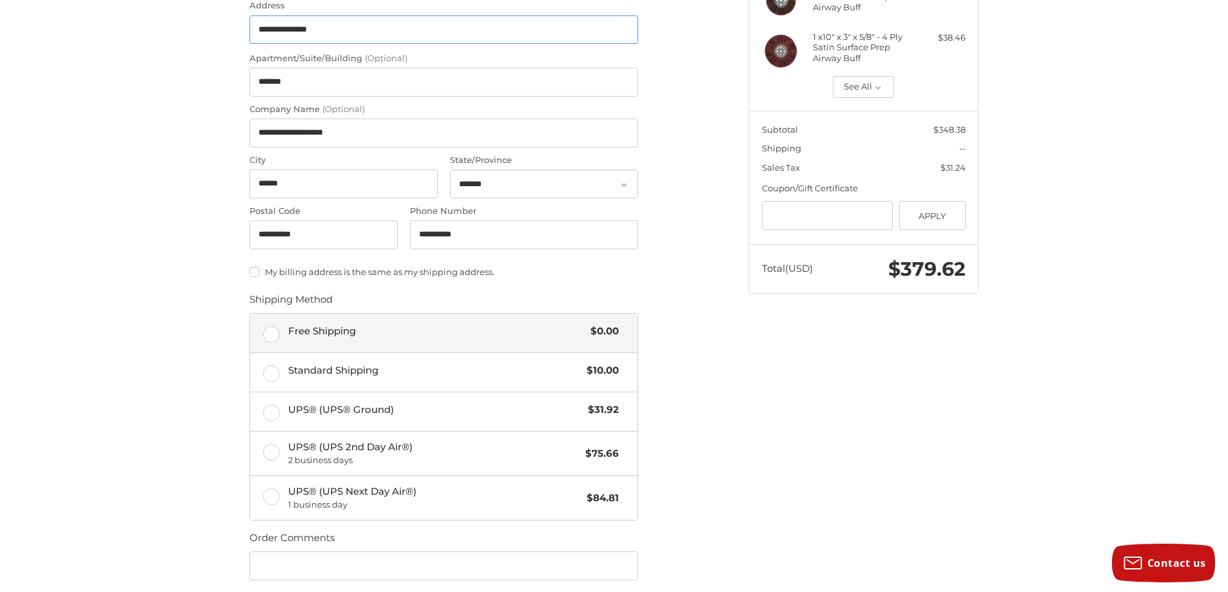
type input "**********"
click at [274, 336] on label "Free Shipping $0.00" at bounding box center [443, 333] width 387 height 39
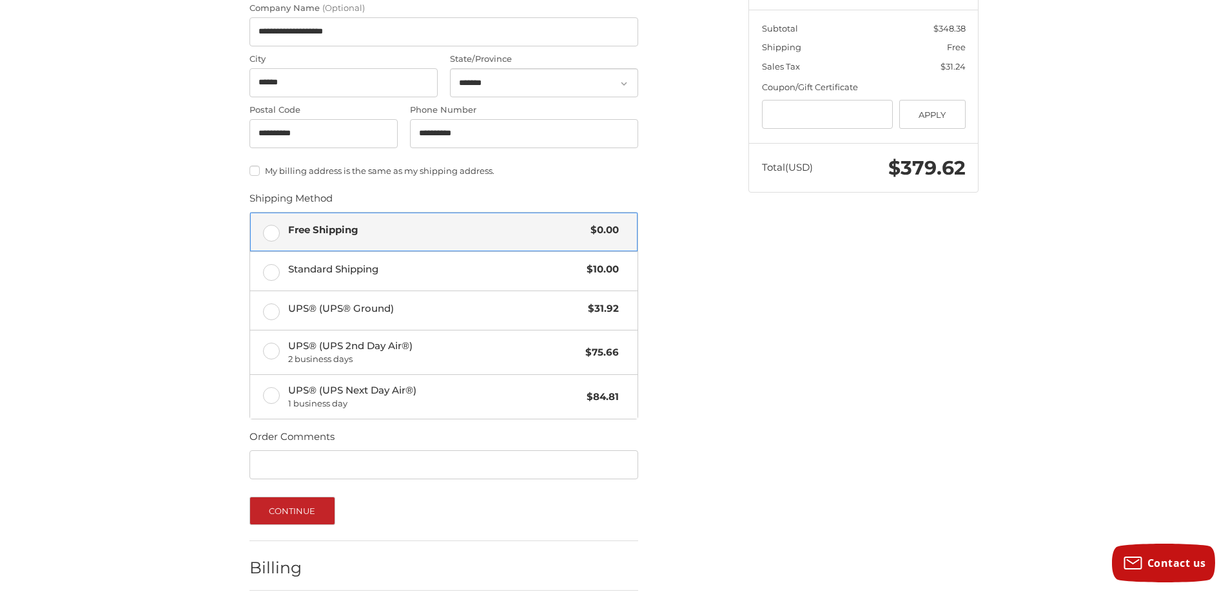
scroll to position [483, 0]
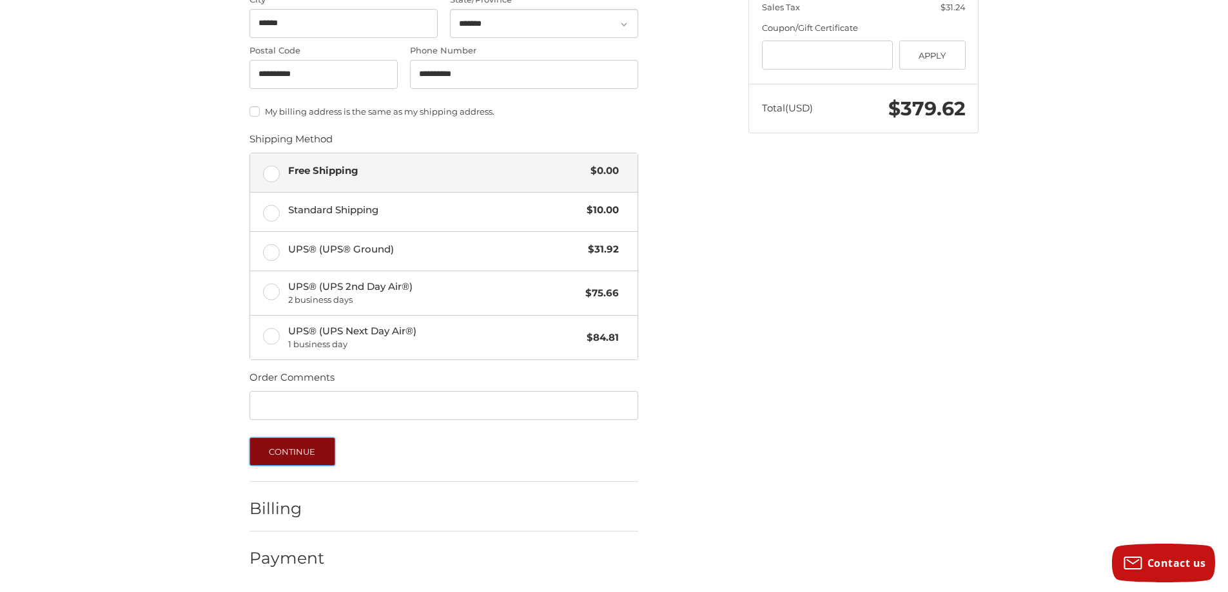
click at [323, 450] on button "Continue" at bounding box center [292, 452] width 86 height 28
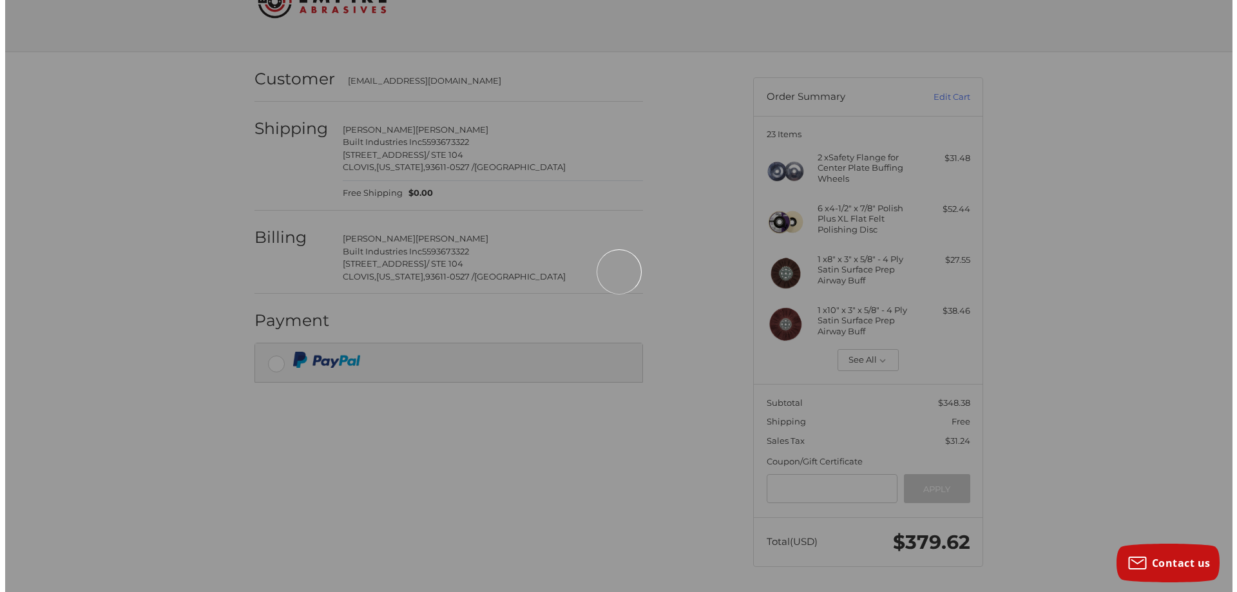
scroll to position [0, 0]
